Goal: Learn about a topic

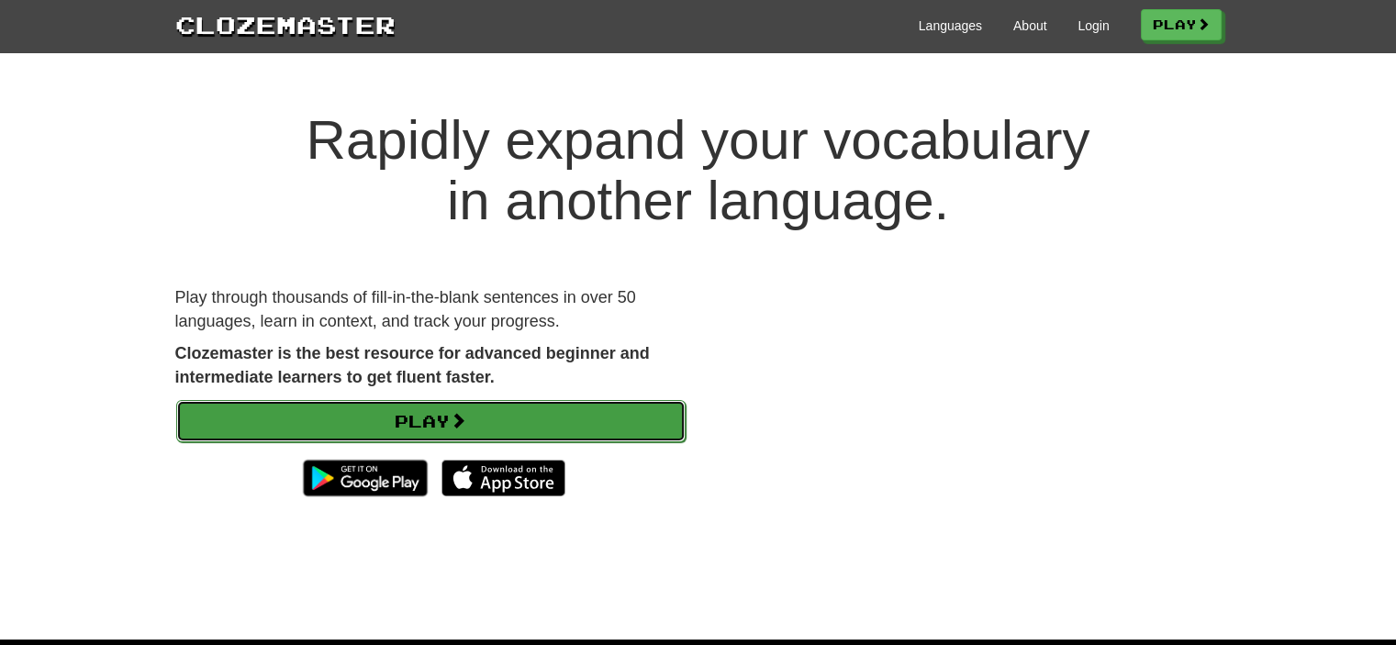
click at [398, 428] on link "Play" at bounding box center [431, 421] width 510 height 42
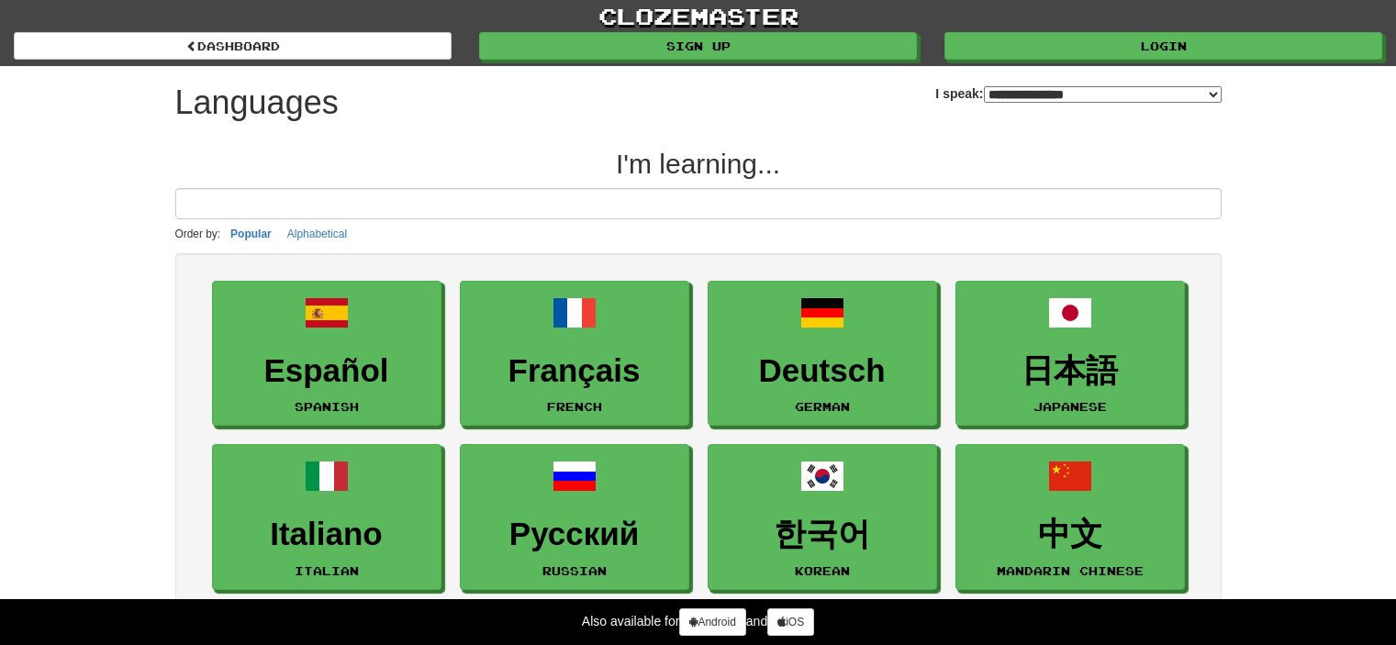
select select "*******"
click at [1154, 100] on select "**********" at bounding box center [1103, 94] width 238 height 17
